Goal: Find specific page/section: Find specific page/section

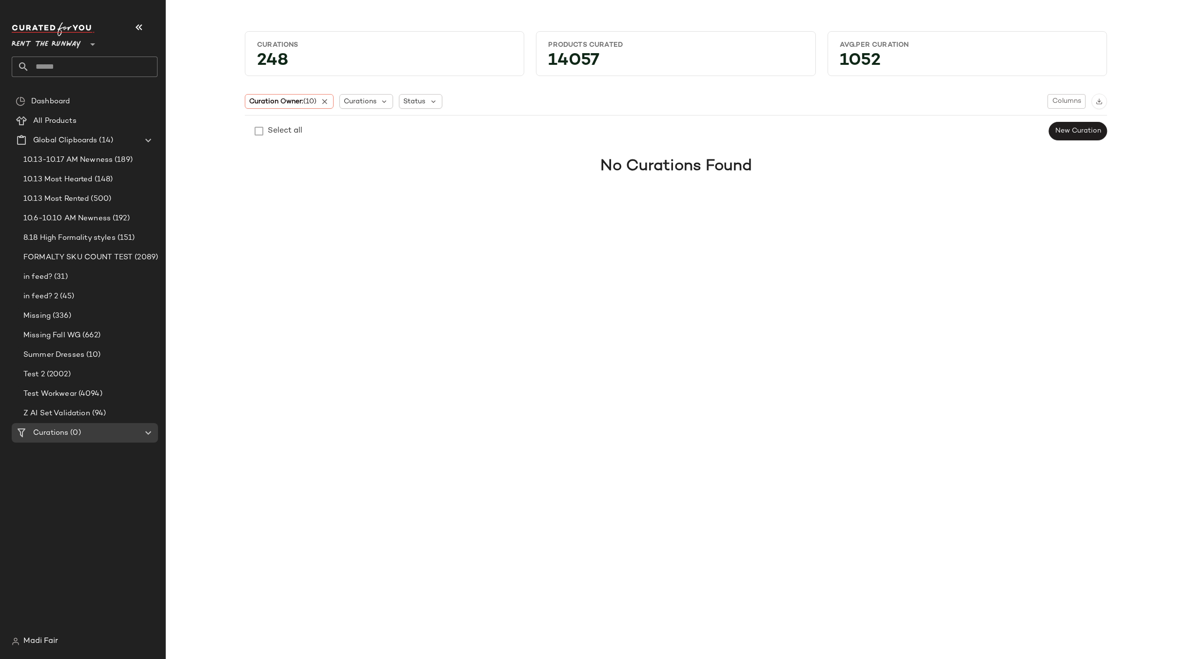
drag, startPoint x: 1164, startPoint y: 0, endPoint x: 933, endPoint y: 301, distance: 379.6
click at [933, 301] on div "Curations 248 Products Curated 14057 Avg.per Curation 1052 Curation Owner: (10)…" at bounding box center [676, 338] width 1020 height 644
click at [328, 100] on icon at bounding box center [324, 101] width 9 height 9
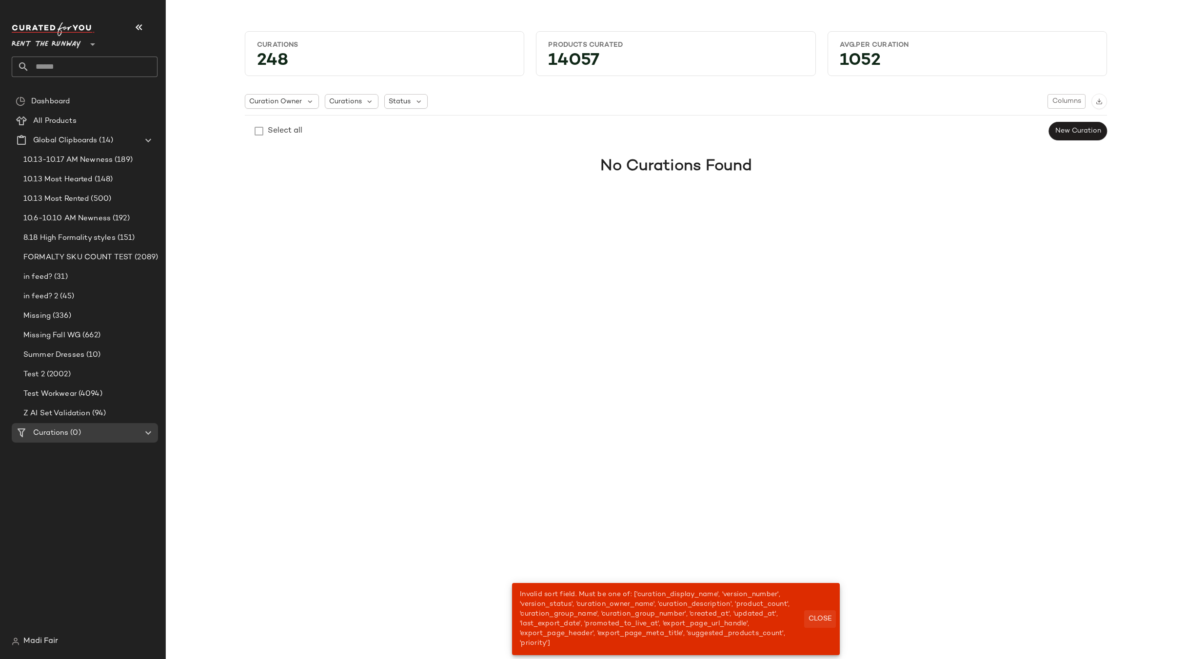
click at [828, 616] on span "Close" at bounding box center [820, 619] width 24 height 8
